Goal: Information Seeking & Learning: Learn about a topic

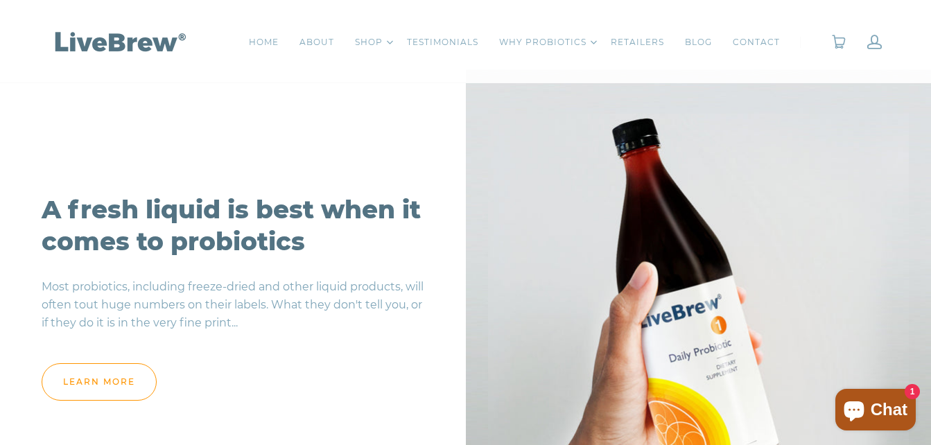
scroll to position [1179, 0]
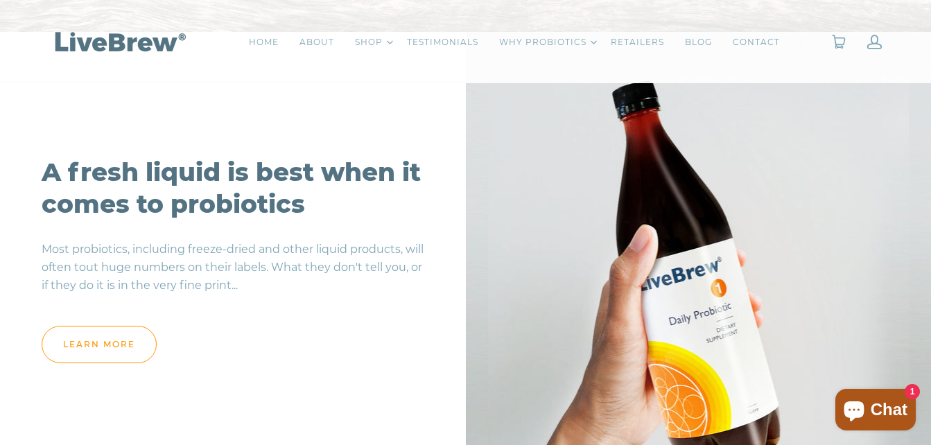
drag, startPoint x: 333, startPoint y: 241, endPoint x: 331, endPoint y: 311, distance: 70.1
click at [331, 311] on div "A fresh liquid is best when it comes to probiotics Most probiotics, including f…" at bounding box center [233, 264] width 466 height 259
click at [331, 311] on div "learn more" at bounding box center [233, 334] width 383 height 58
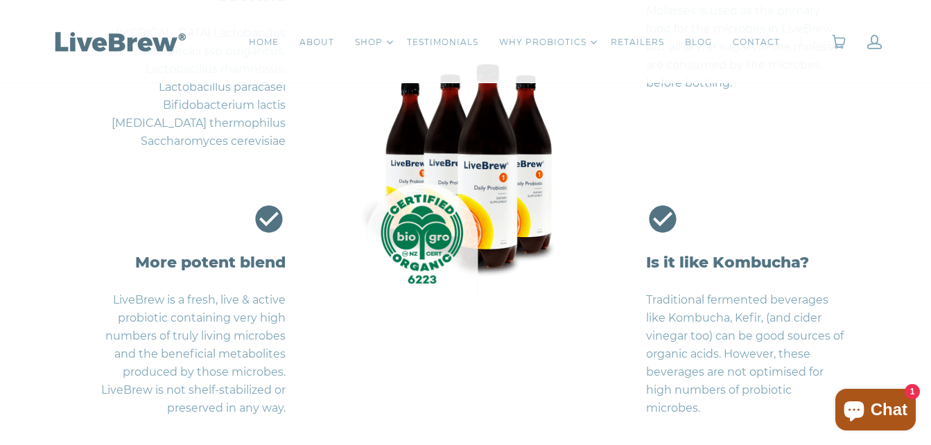
scroll to position [2982, 0]
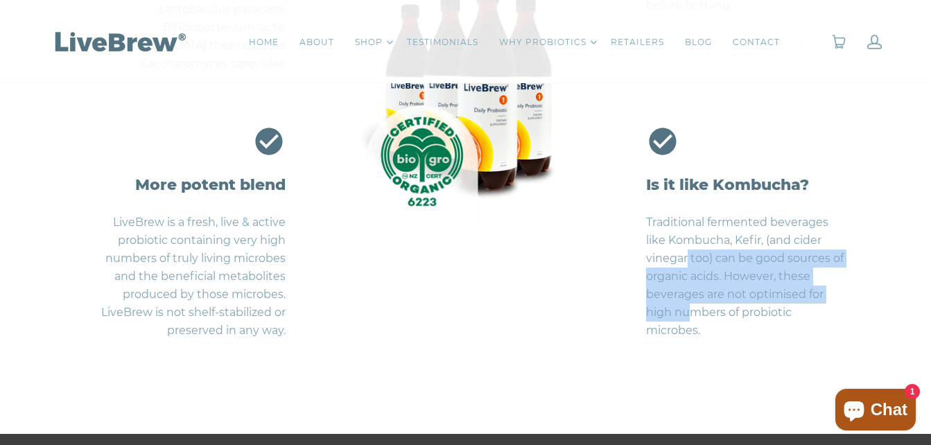
drag, startPoint x: 694, startPoint y: 321, endPoint x: 686, endPoint y: 253, distance: 68.4
click at [686, 253] on p "Traditional fermented beverages like Kombucha, Kefir, (and cider vinegar too) c…" at bounding box center [746, 276] width 200 height 147
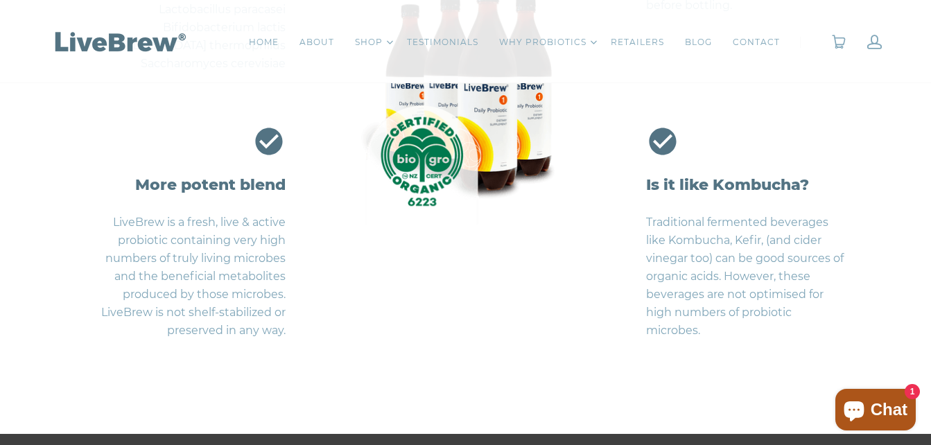
drag, startPoint x: 686, startPoint y: 253, endPoint x: 483, endPoint y: 335, distance: 219.1
click at [483, 335] on li "Is it like Kombucha? Traditional fermented beverages like Kombucha, Kefir, (and…" at bounding box center [656, 237] width 380 height 225
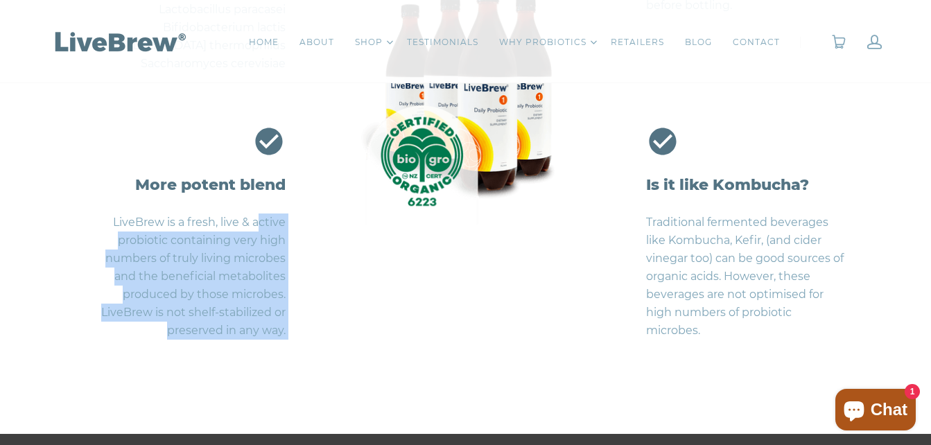
drag, startPoint x: 260, startPoint y: 224, endPoint x: 274, endPoint y: 353, distance: 129.7
click at [274, 353] on ul "Source of healthy bacteria Lactobacillus acidophilus Lactobacillus delbrueckii …" at bounding box center [465, 93] width 759 height 556
drag, startPoint x: 274, startPoint y: 353, endPoint x: 331, endPoint y: 352, distance: 56.9
click at [331, 352] on ul "Source of healthy bacteria Lactobacillus acidophilus Lactobacillus delbrueckii …" at bounding box center [465, 93] width 759 height 556
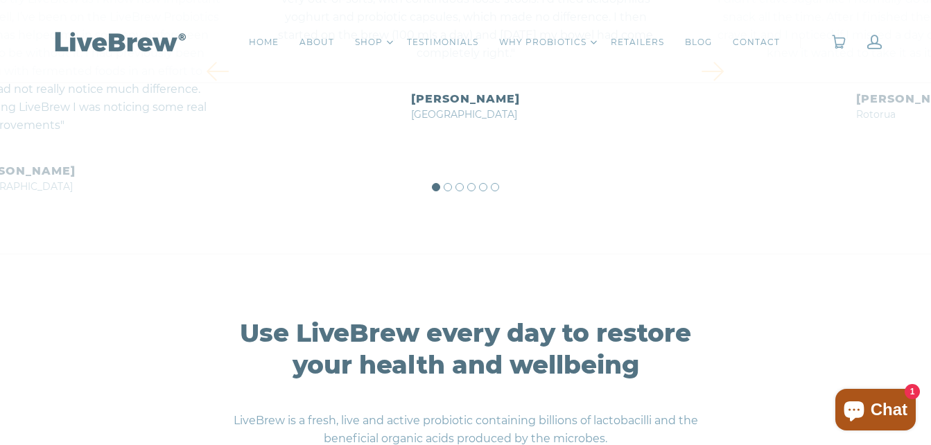
scroll to position [5826, 0]
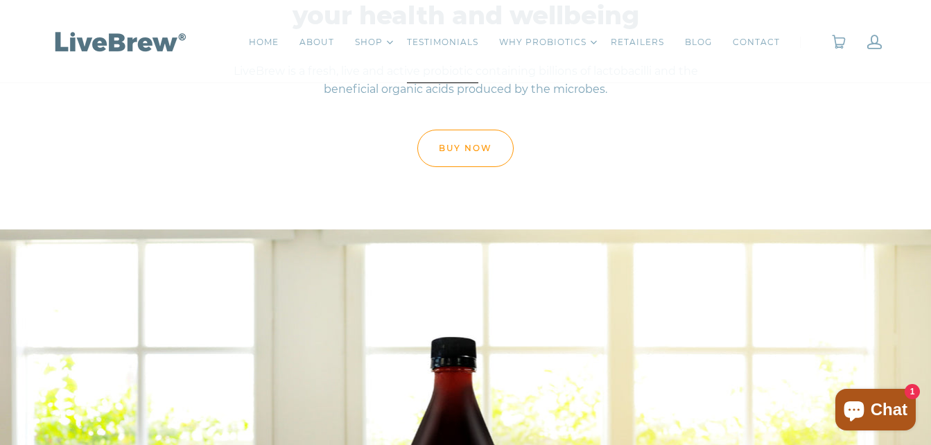
click at [456, 39] on link "TESTIMONIALS" at bounding box center [442, 42] width 71 height 14
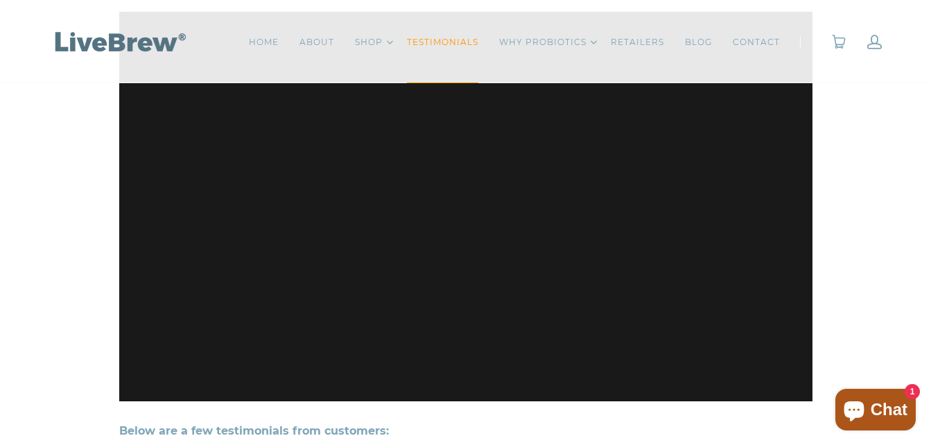
scroll to position [277, 0]
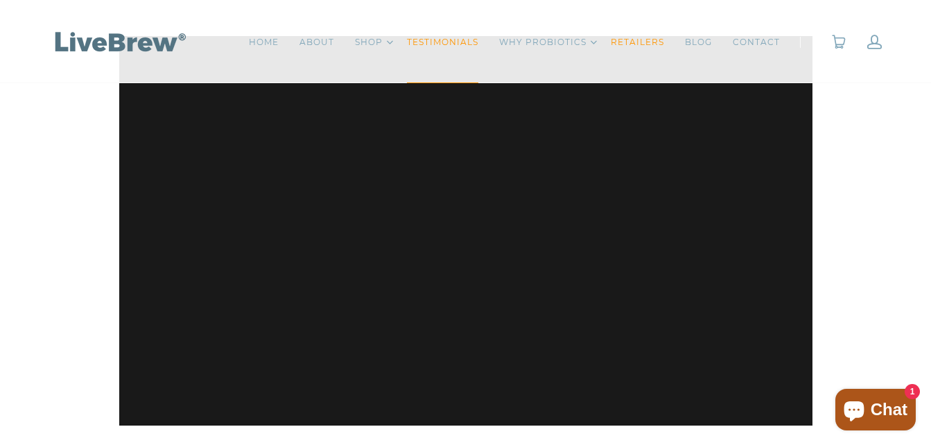
click at [644, 36] on link "RETAILERS" at bounding box center [637, 42] width 53 height 14
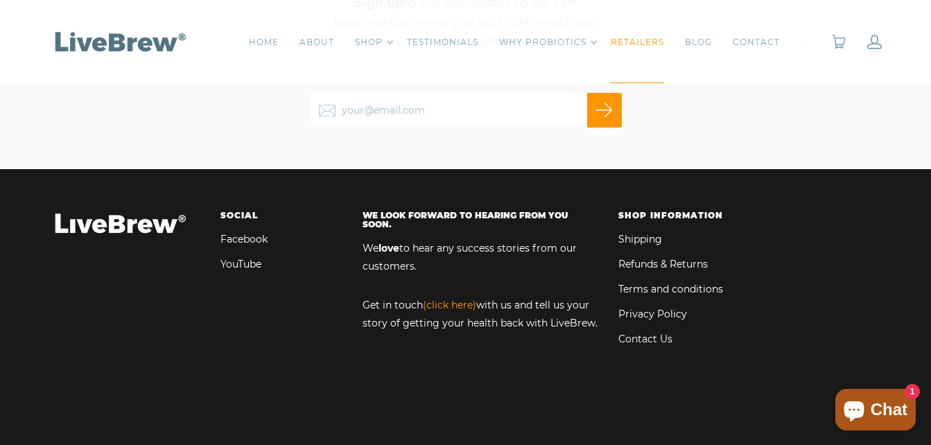
scroll to position [2566, 0]
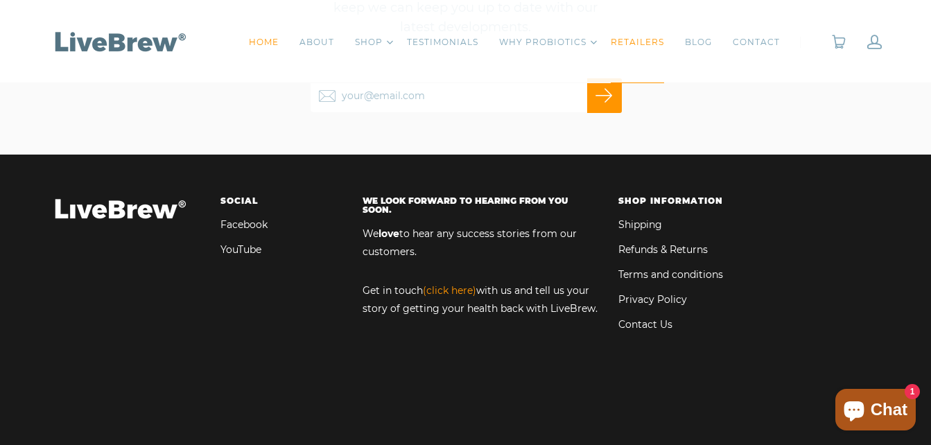
click at [279, 45] on link "HOME" at bounding box center [264, 42] width 30 height 14
drag, startPoint x: 888, startPoint y: 51, endPoint x: 816, endPoint y: 101, distance: 88.1
drag, startPoint x: 816, startPoint y: 101, endPoint x: 813, endPoint y: 114, distance: 13.0
